Goal: Task Accomplishment & Management: Use online tool/utility

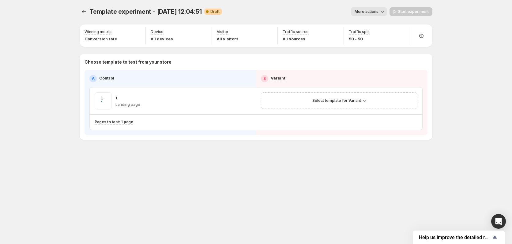
drag, startPoint x: 33, startPoint y: 99, endPoint x: 63, endPoint y: 20, distance: 84.0
click at [34, 97] on div "Template experiment - Aug 13, 12:04:51. This page is ready Template experiment …" at bounding box center [256, 122] width 512 height 244
click at [80, 12] on button "Experiments" at bounding box center [84, 11] width 9 height 9
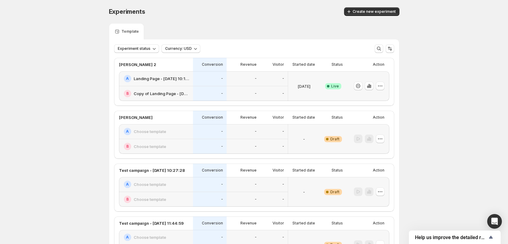
click at [230, 22] on div "Experiments. This page is ready Experiments Create new experiment" at bounding box center [254, 11] width 291 height 23
click at [260, 137] on div "-" at bounding box center [244, 131] width 34 height 15
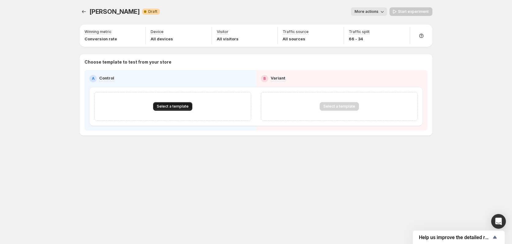
click at [178, 106] on span "Select a template" at bounding box center [173, 106] width 32 height 5
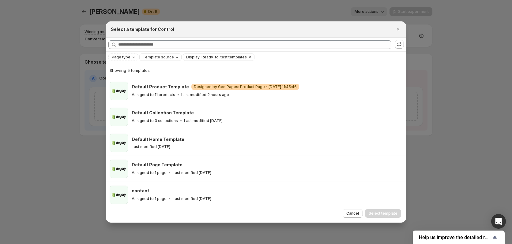
click at [161, 60] on button "Template source" at bounding box center [161, 57] width 42 height 7
click at [160, 75] on span "GemPages" at bounding box center [160, 76] width 21 height 5
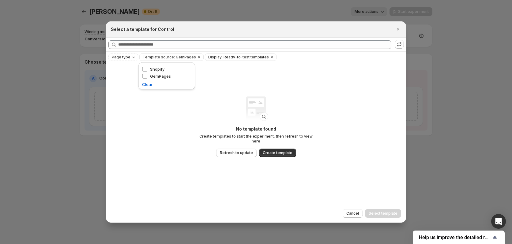
click at [162, 54] on button "Template source: GemPages" at bounding box center [168, 57] width 56 height 7
click at [273, 149] on button "Create template" at bounding box center [277, 153] width 37 height 9
click at [396, 44] on icon ":r2d:" at bounding box center [399, 44] width 6 height 6
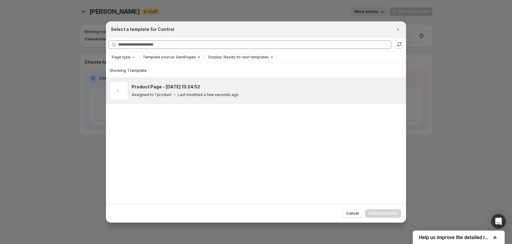
click at [192, 87] on h3 "Product Page - Aug 13, 13:24:52" at bounding box center [166, 87] width 68 height 6
click at [389, 212] on span "Select template" at bounding box center [383, 213] width 29 height 5
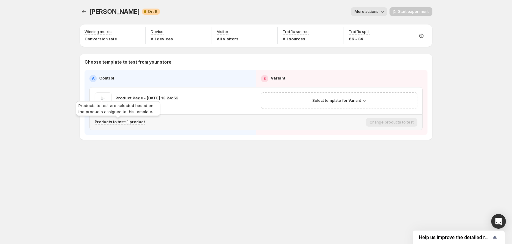
click at [128, 121] on p "Products to test: 1 product" at bounding box center [120, 122] width 50 height 5
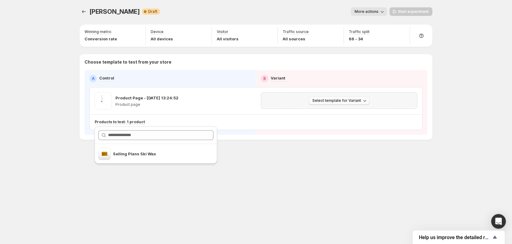
click at [323, 101] on span "Select template for Variant" at bounding box center [336, 100] width 49 height 5
click at [326, 124] on span "Create Variant based on Control" at bounding box center [340, 124] width 62 height 5
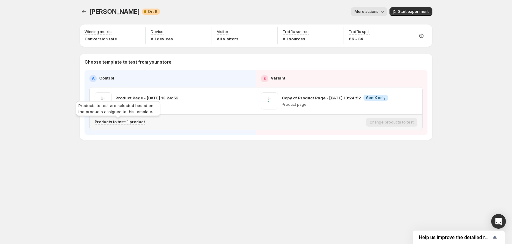
click at [131, 122] on p "Products to test: 1 product" at bounding box center [120, 122] width 50 height 5
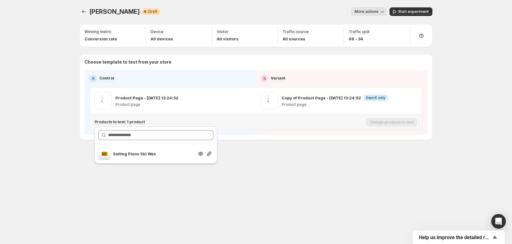
click at [123, 154] on p "Selling Plans Ski Wax" at bounding box center [153, 154] width 81 height 6
click at [124, 194] on div "Lisa GemX. This page is ready Lisa GemX Warning Complete Draft More actions Mor…" at bounding box center [255, 122] width 367 height 244
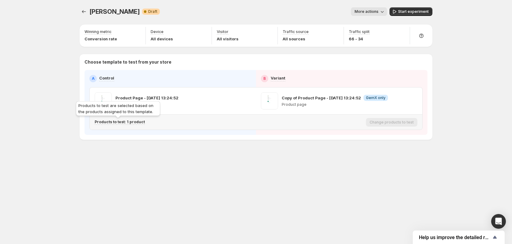
click at [129, 123] on p "Products to test: 1 product" at bounding box center [120, 122] width 50 height 5
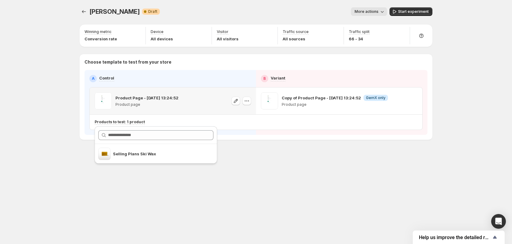
drag, startPoint x: 117, startPoint y: 99, endPoint x: 181, endPoint y: 99, distance: 64.6
click at [181, 99] on div "Product Page - Aug 13, 13:24:52 Product page" at bounding box center [173, 100] width 156 height 17
drag, startPoint x: 181, startPoint y: 99, endPoint x: 116, endPoint y: 98, distance: 65.5
click at [116, 98] on div "Product Page - Aug 13, 13:24:52 Product page" at bounding box center [173, 100] width 156 height 17
click at [116, 98] on p "Product Page - Aug 13, 13:24:52" at bounding box center [146, 98] width 63 height 6
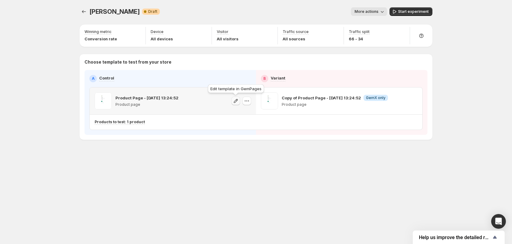
click at [233, 100] on icon "button" at bounding box center [236, 101] width 6 height 6
click at [50, 55] on div "Lisa GemX. This page is ready Lisa GemX Warning Complete Draft More actions Mor…" at bounding box center [256, 122] width 512 height 244
